Goal: Check status: Check status

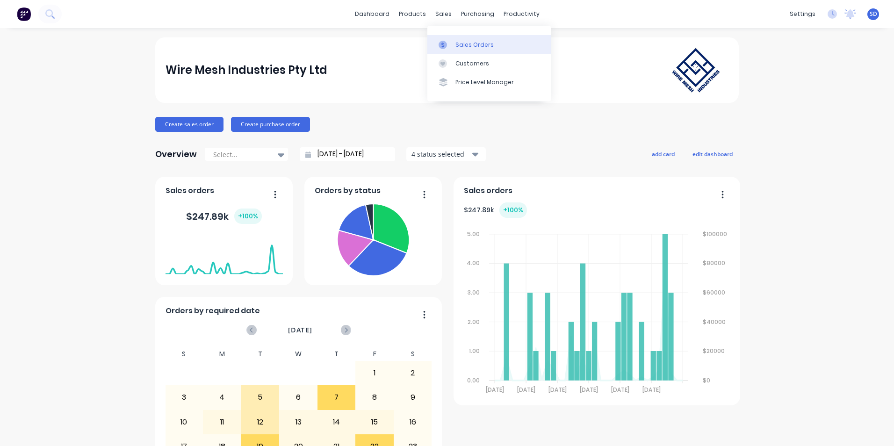
click at [452, 44] on div at bounding box center [446, 45] width 14 height 8
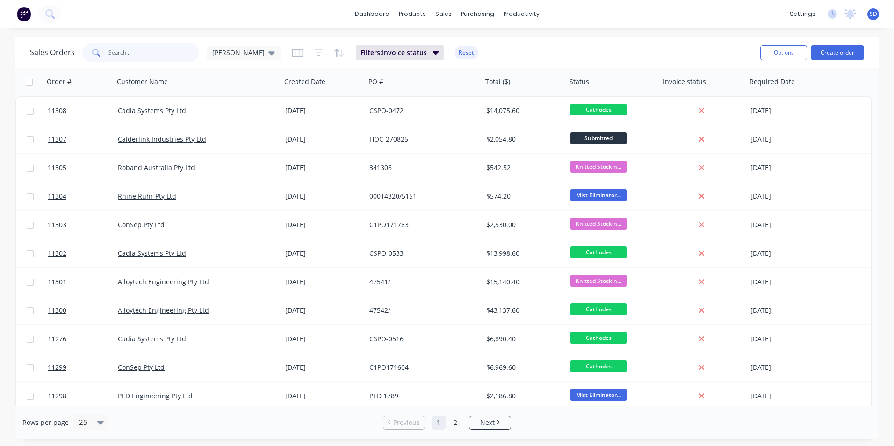
click at [160, 53] on input "text" at bounding box center [154, 53] width 91 height 19
type input "cadia"
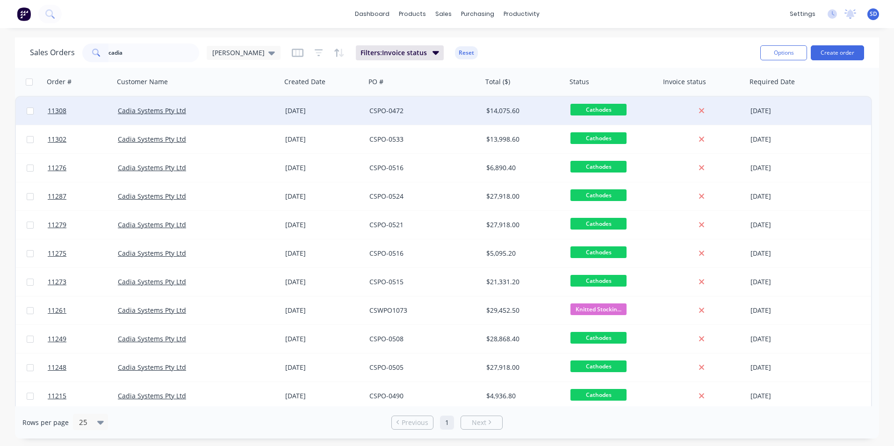
click at [448, 115] on div "CSPO-0472" at bounding box center [422, 110] width 104 height 9
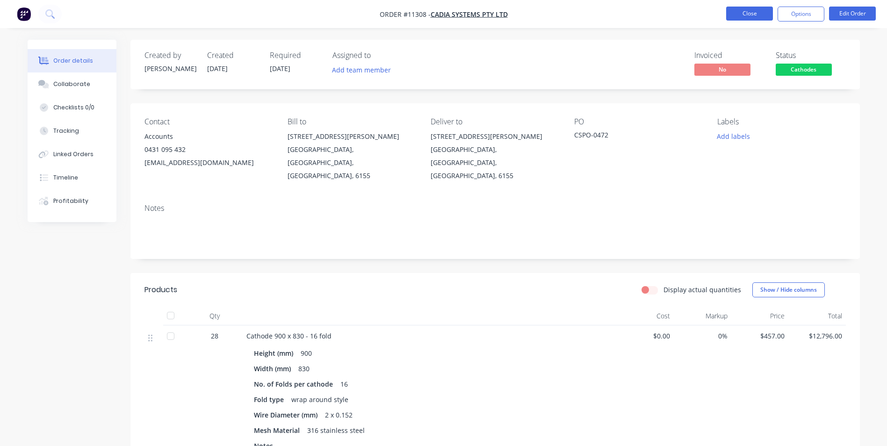
click at [732, 11] on button "Close" at bounding box center [750, 14] width 47 height 14
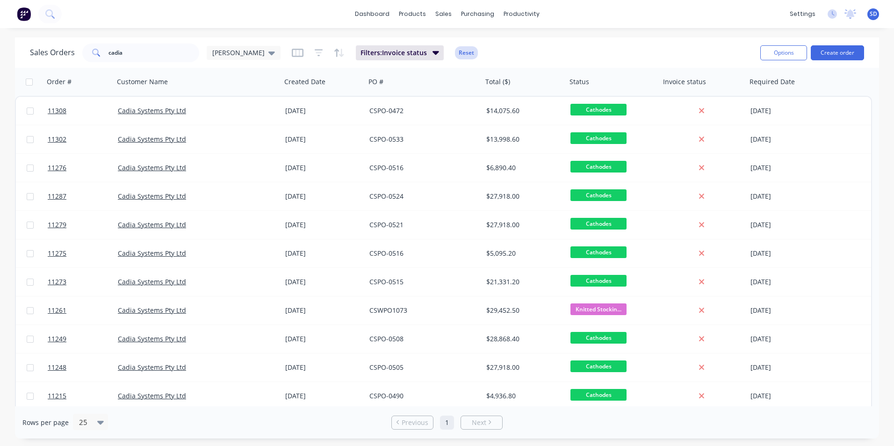
click at [455, 53] on button "Reset" at bounding box center [466, 52] width 23 height 13
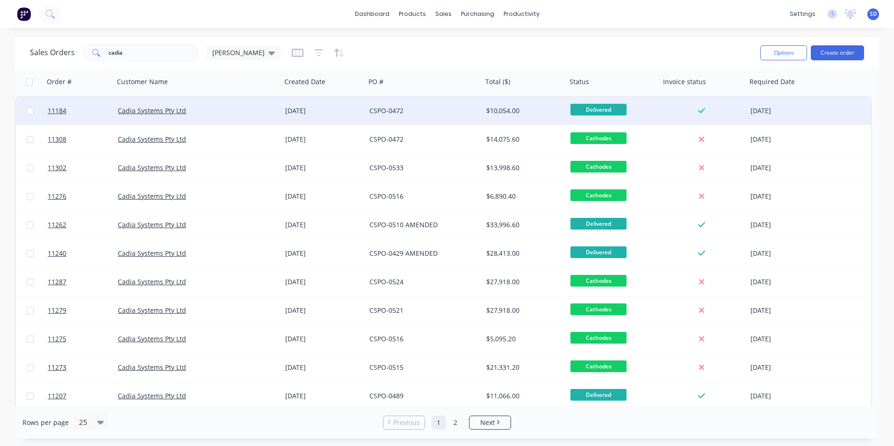
click at [430, 120] on div "CSPO-0472" at bounding box center [424, 111] width 117 height 28
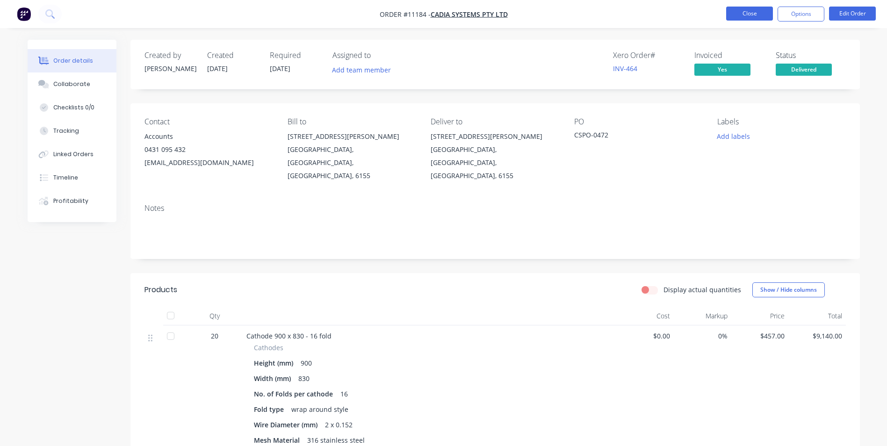
click at [754, 14] on button "Close" at bounding box center [750, 14] width 47 height 14
